Goal: Task Accomplishment & Management: Use online tool/utility

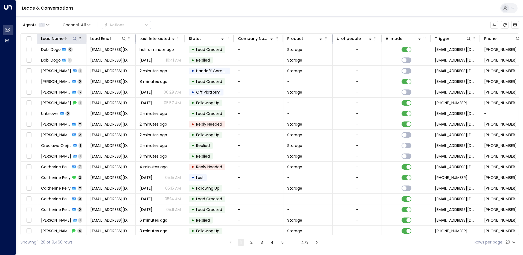
click at [74, 40] on icon at bounding box center [74, 38] width 4 height 4
click at [58, 58] on input "text" at bounding box center [74, 58] width 75 height 10
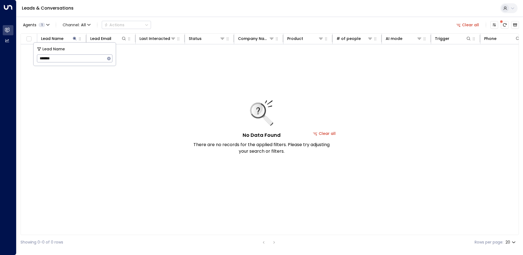
type input "*******"
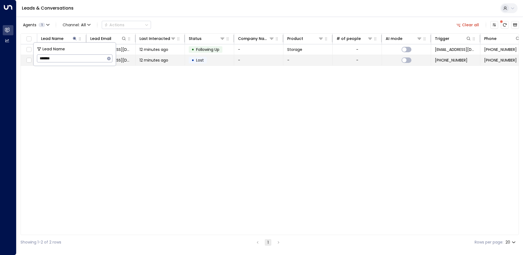
click at [137, 60] on td "12 minutes ago" at bounding box center [160, 60] width 49 height 10
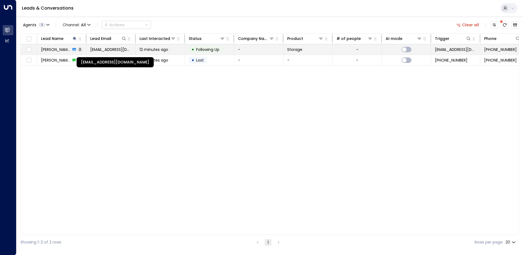
click at [112, 50] on span "[EMAIL_ADDRESS][DOMAIN_NAME]" at bounding box center [110, 49] width 41 height 5
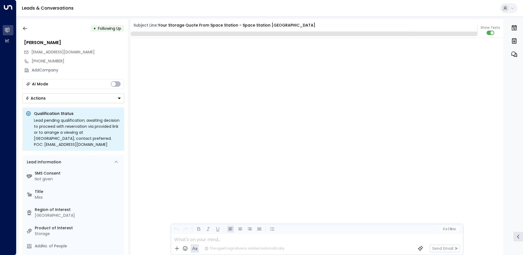
scroll to position [556, 0]
